Goal: Check status: Check status

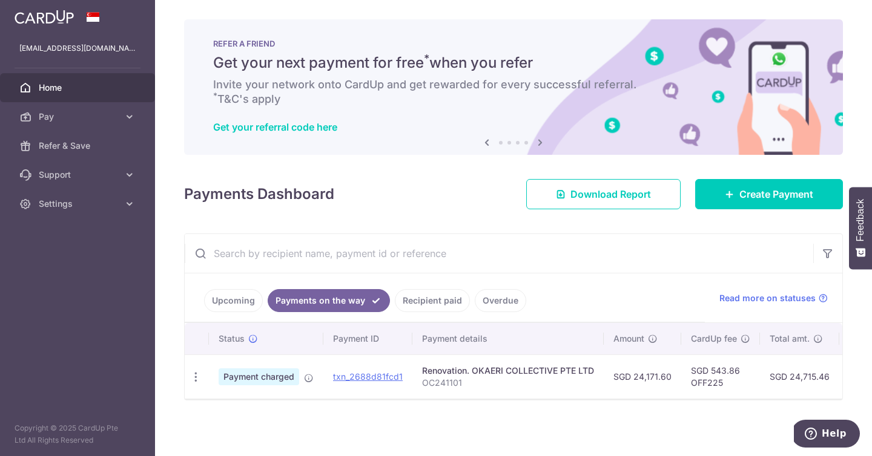
scroll to position [1, 0]
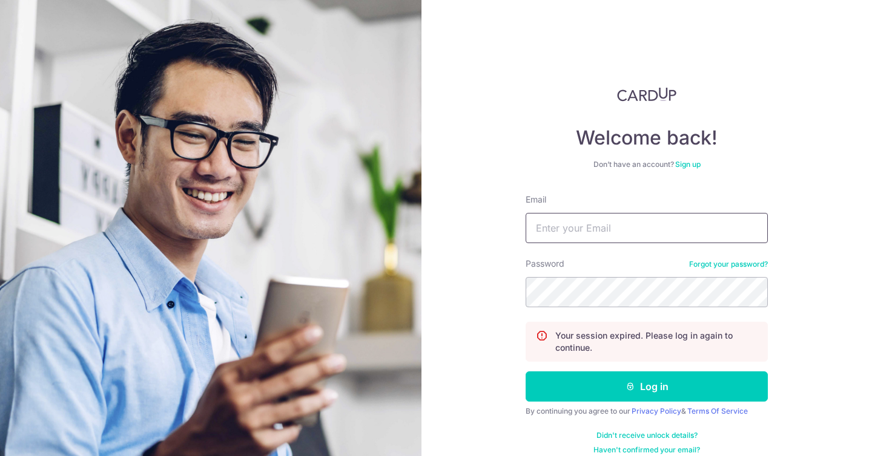
click at [606, 239] on input "Email" at bounding box center [646, 228] width 242 height 30
click at [0, 456] on com-1password-button at bounding box center [0, 456] width 0 height 0
click at [619, 246] on form "Email Password Forgot your password? Your session expired. Please log in again …" at bounding box center [646, 324] width 242 height 261
click at [615, 234] on input "Email" at bounding box center [646, 228] width 242 height 30
click at [762, 223] on input "Email" at bounding box center [646, 228] width 242 height 30
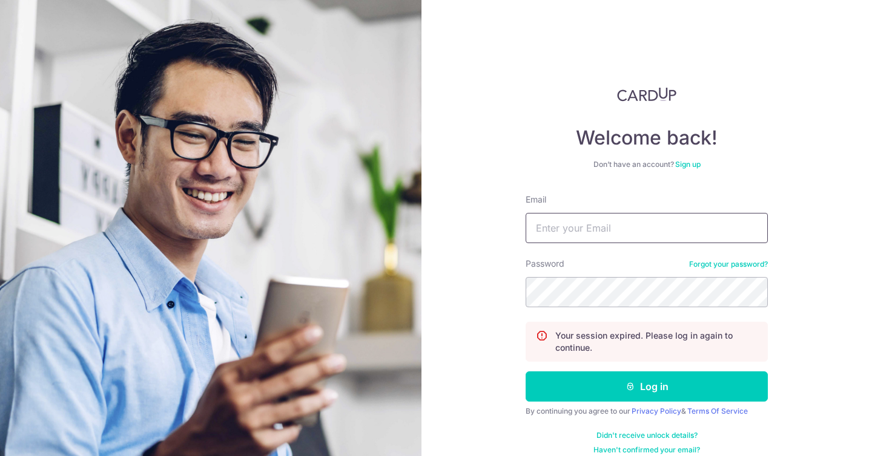
click at [0, 456] on com-1password-button at bounding box center [0, 456] width 0 height 0
click at [698, 234] on input "Email" at bounding box center [646, 228] width 242 height 30
type input "J"
click at [697, 228] on input "jensya2017!" at bounding box center [646, 228] width 242 height 30
type input "[EMAIL_ADDRESS][DOMAIN_NAME]"
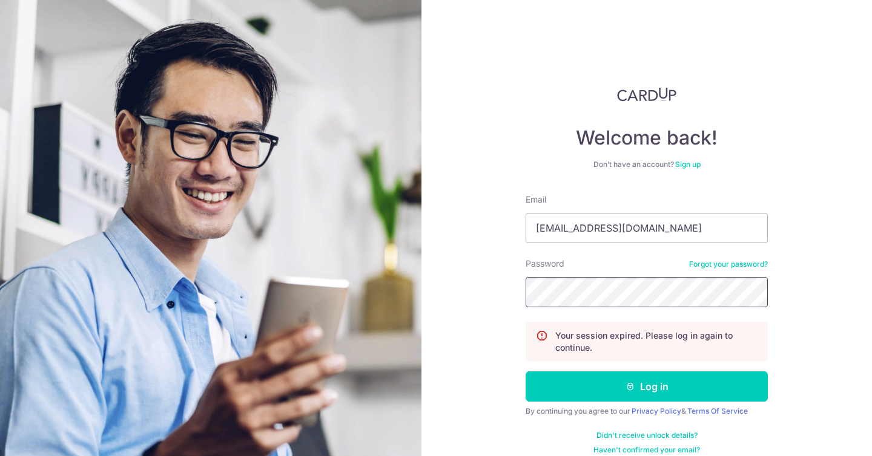
click at [0, 456] on com-1password-button at bounding box center [0, 456] width 0 height 0
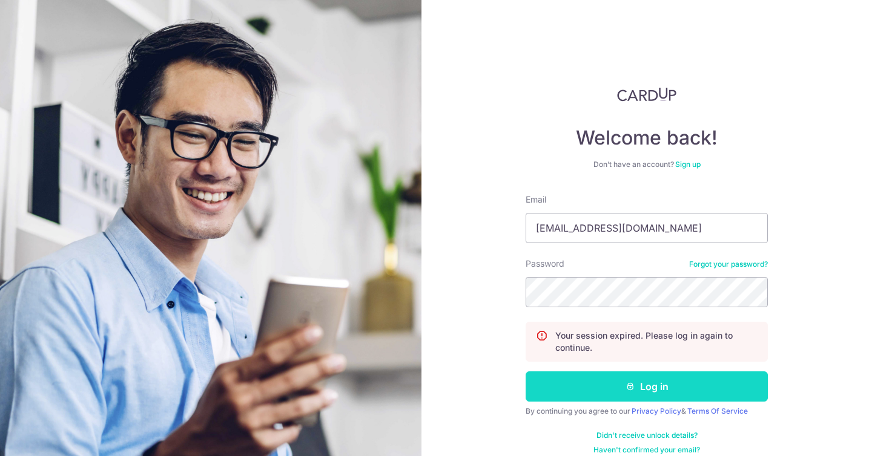
click at [672, 390] on button "Log in" at bounding box center [646, 387] width 242 height 30
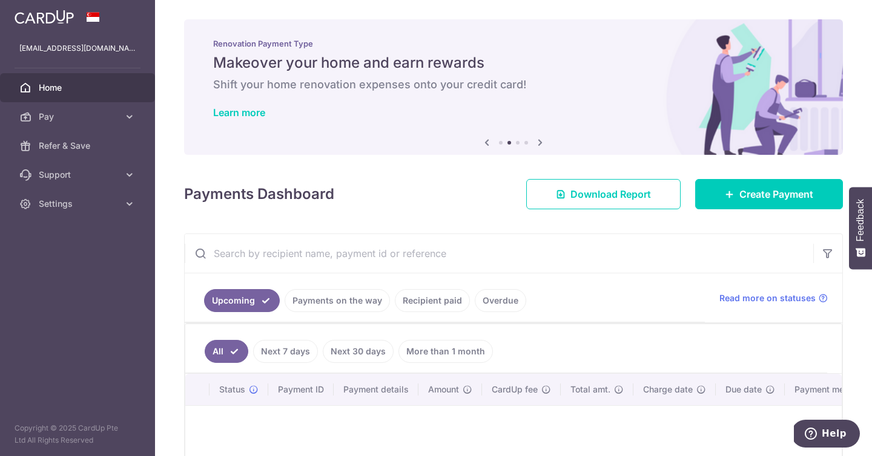
click at [311, 298] on link "Payments on the way" at bounding box center [336, 300] width 105 height 23
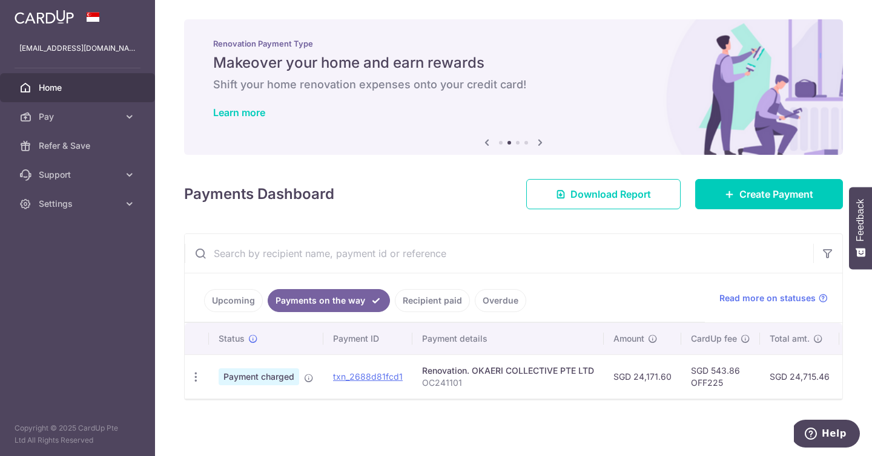
scroll to position [1, 0]
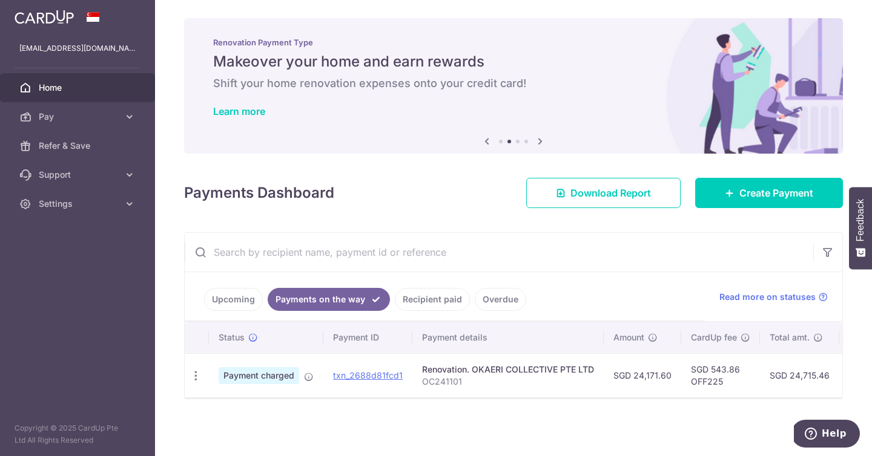
click at [427, 301] on link "Recipient paid" at bounding box center [432, 299] width 75 height 23
